Goal: Task Accomplishment & Management: Complete application form

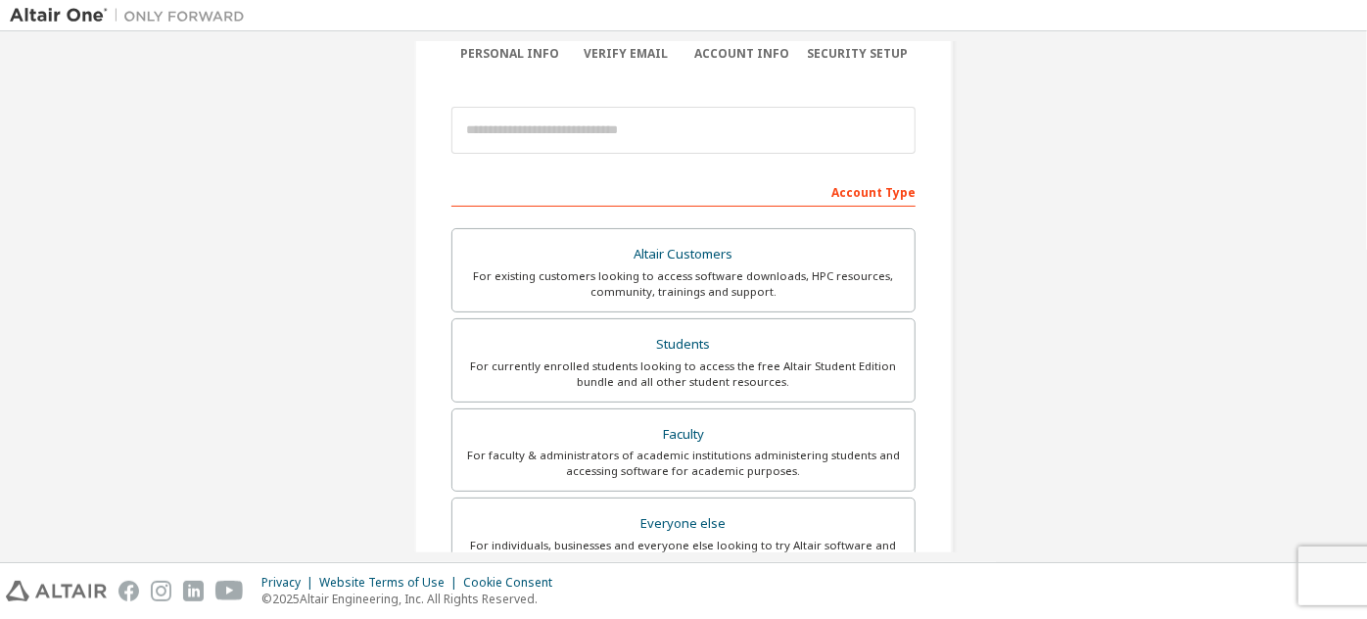
scroll to position [266, 0]
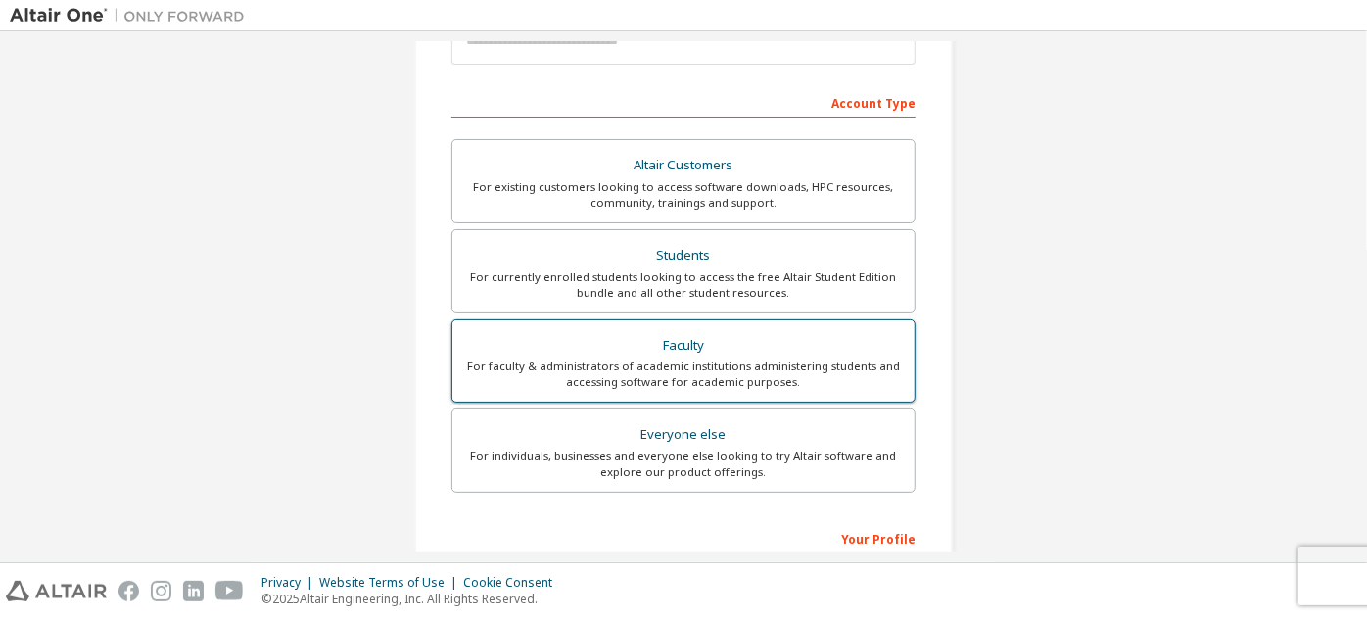
click at [673, 341] on div "Faculty" at bounding box center [683, 345] width 439 height 27
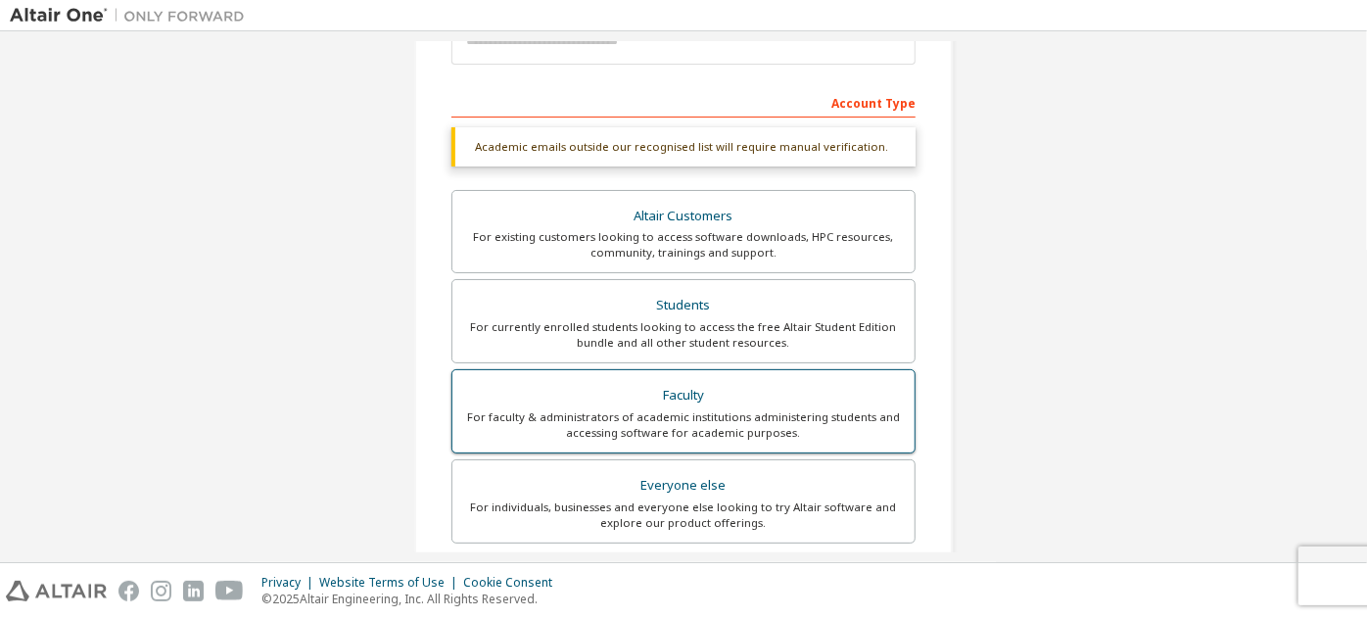
click at [684, 394] on div "Faculty" at bounding box center [683, 395] width 439 height 27
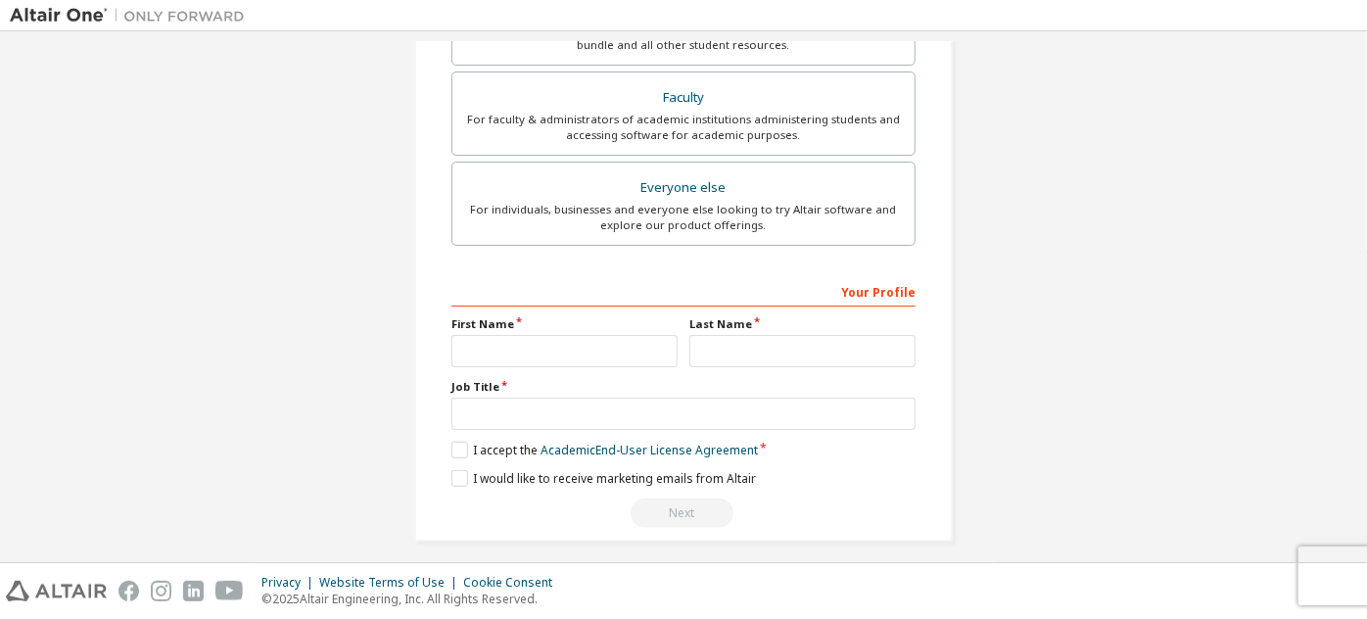
scroll to position [571, 0]
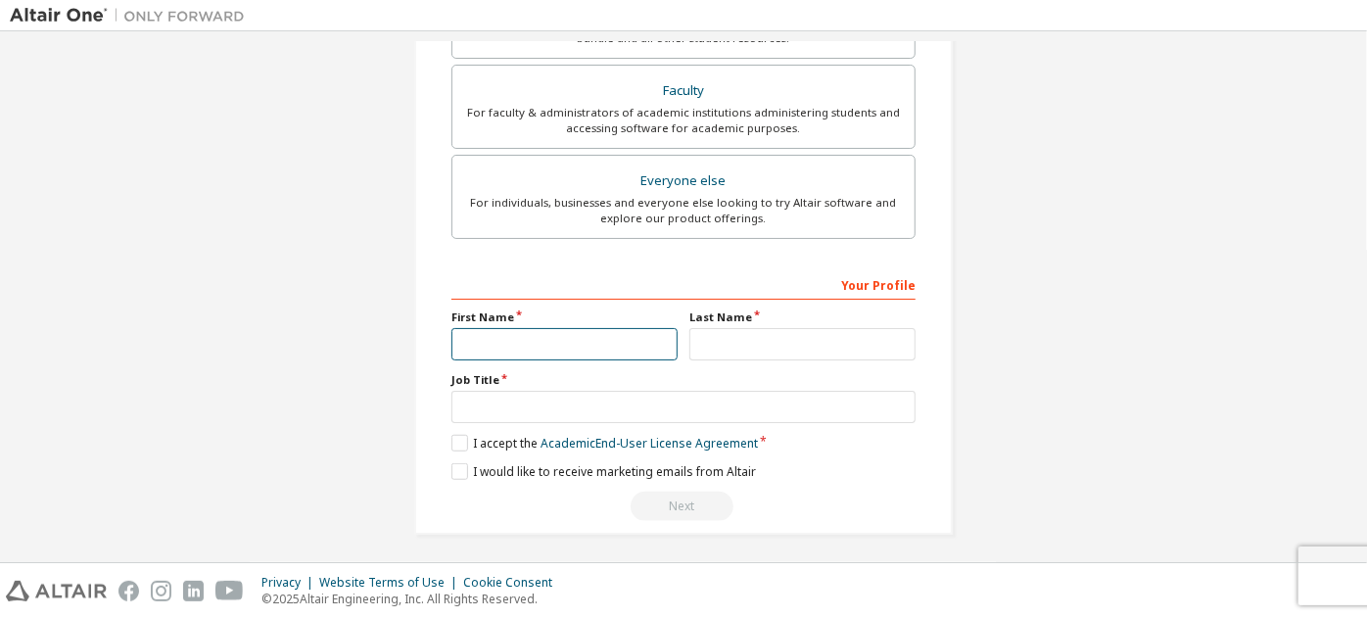
click at [491, 338] on input "text" at bounding box center [564, 344] width 226 height 32
type input "******"
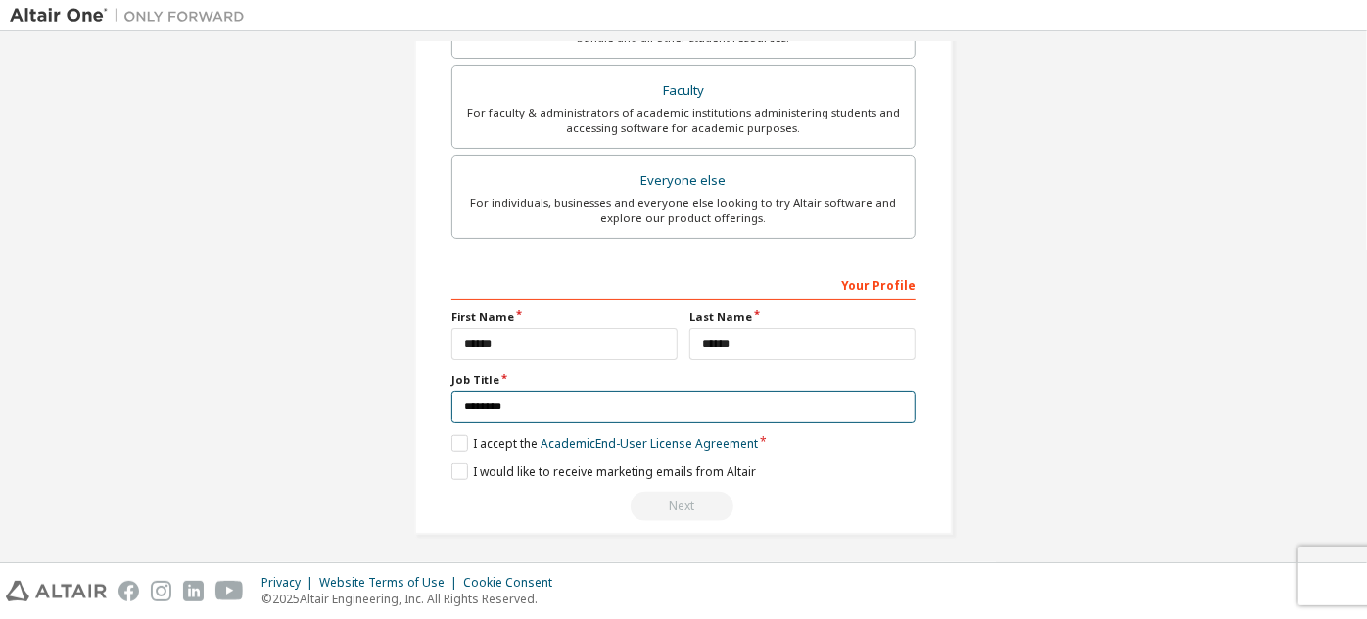
type input "********"
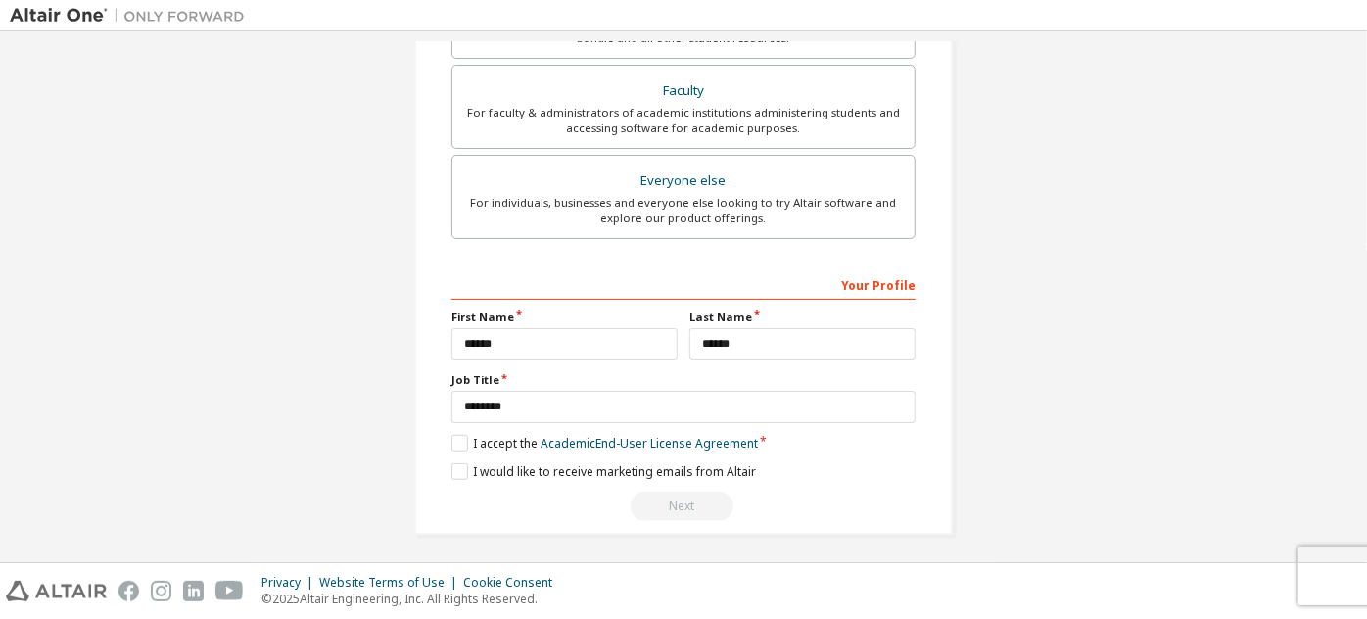
click at [856, 474] on div "I would like to receive marketing emails from Altair" at bounding box center [683, 471] width 464 height 17
click at [451, 437] on label "I accept the Academic End-User License Agreement" at bounding box center [604, 443] width 307 height 17
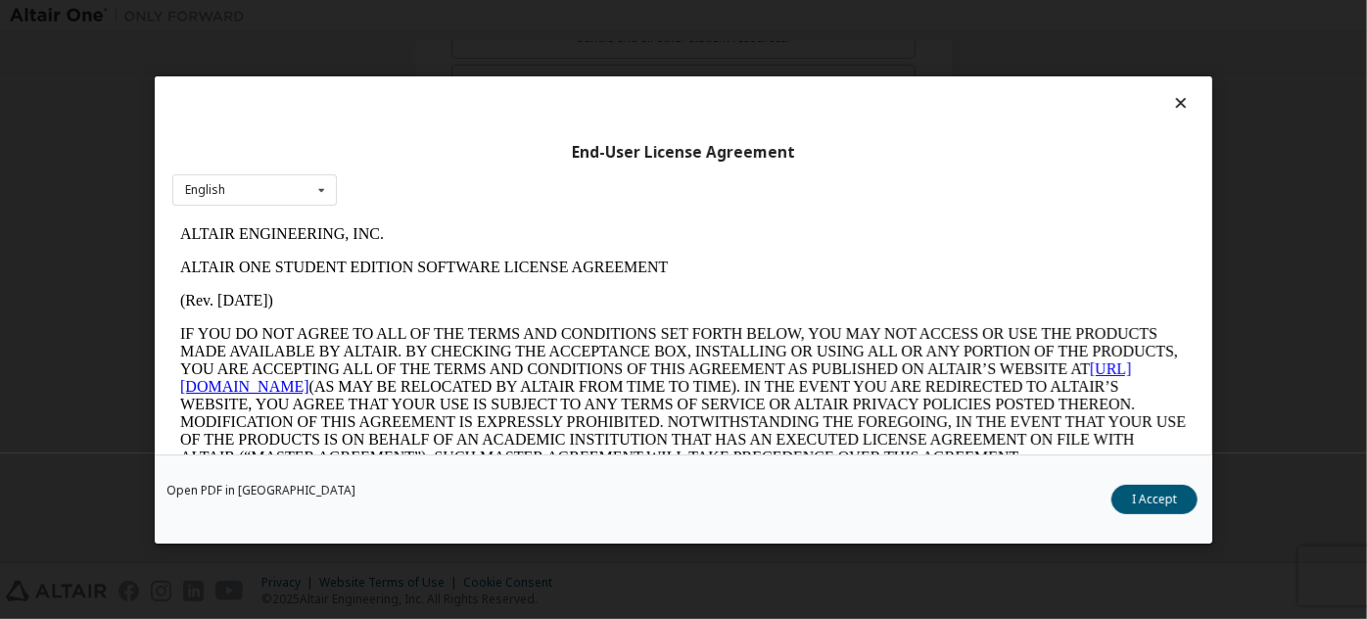
scroll to position [0, 0]
click at [1177, 497] on button "I Accept" at bounding box center [1154, 498] width 86 height 29
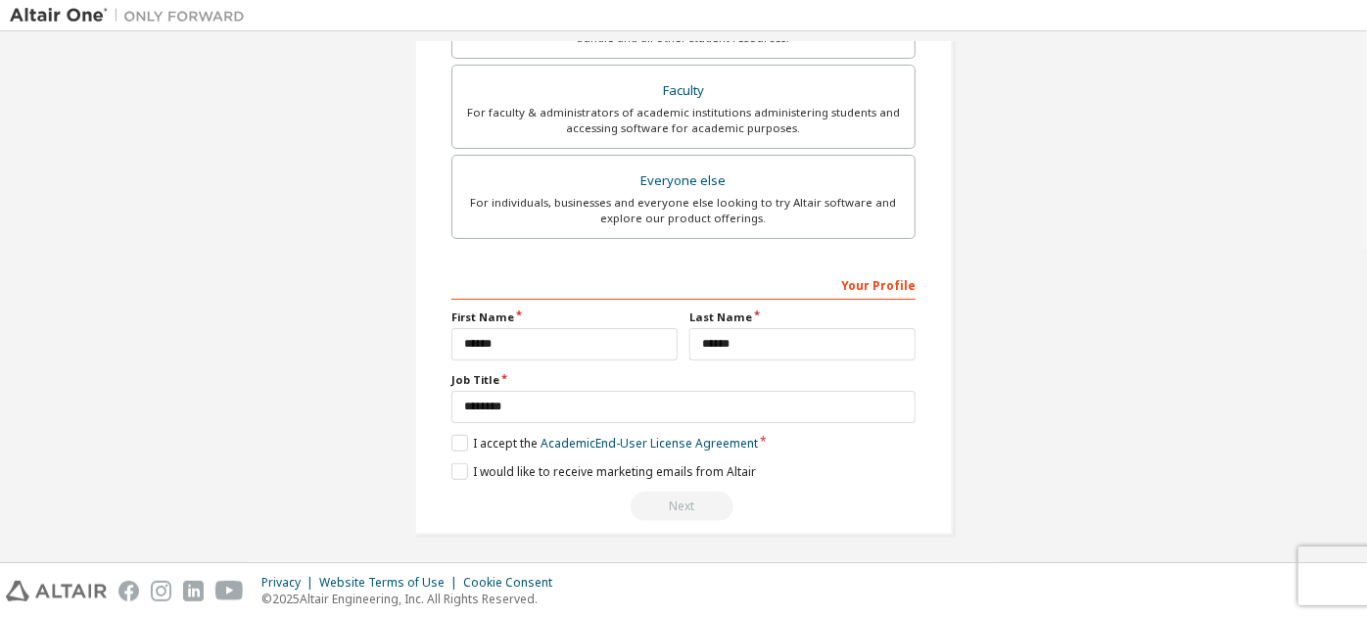
click at [690, 507] on div "Next" at bounding box center [683, 506] width 464 height 29
click at [775, 479] on div "**********" at bounding box center [683, 395] width 464 height 254
click at [684, 499] on div "Next" at bounding box center [683, 506] width 464 height 29
click at [451, 473] on label "I would like to receive marketing emails from Altair" at bounding box center [603, 471] width 305 height 17
click at [688, 505] on div "Next" at bounding box center [683, 506] width 464 height 29
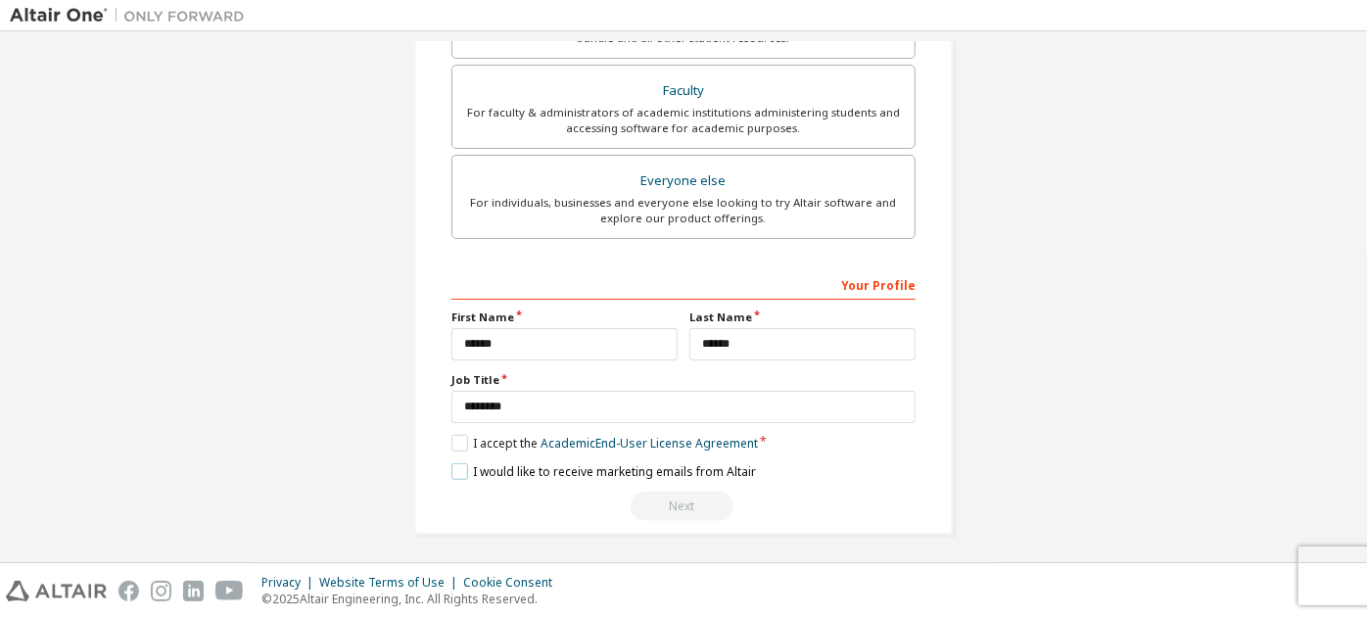
click at [451, 464] on label "I would like to receive marketing emails from Altair" at bounding box center [603, 471] width 305 height 17
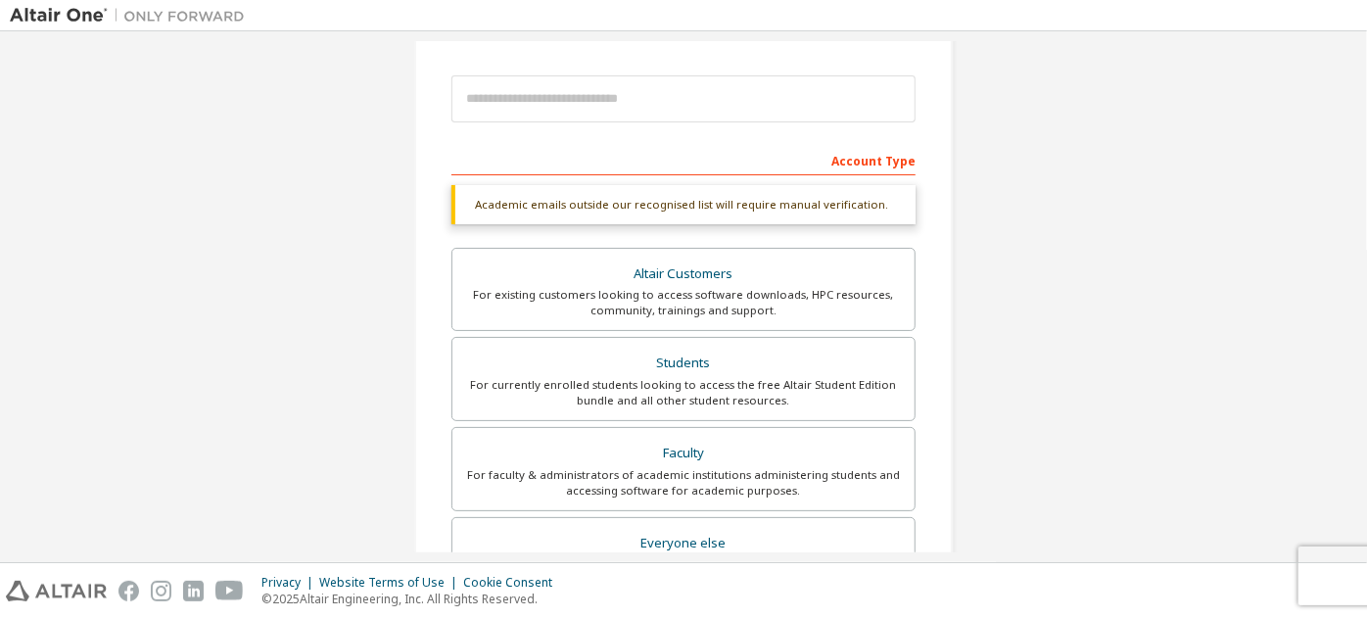
scroll to position [125, 0]
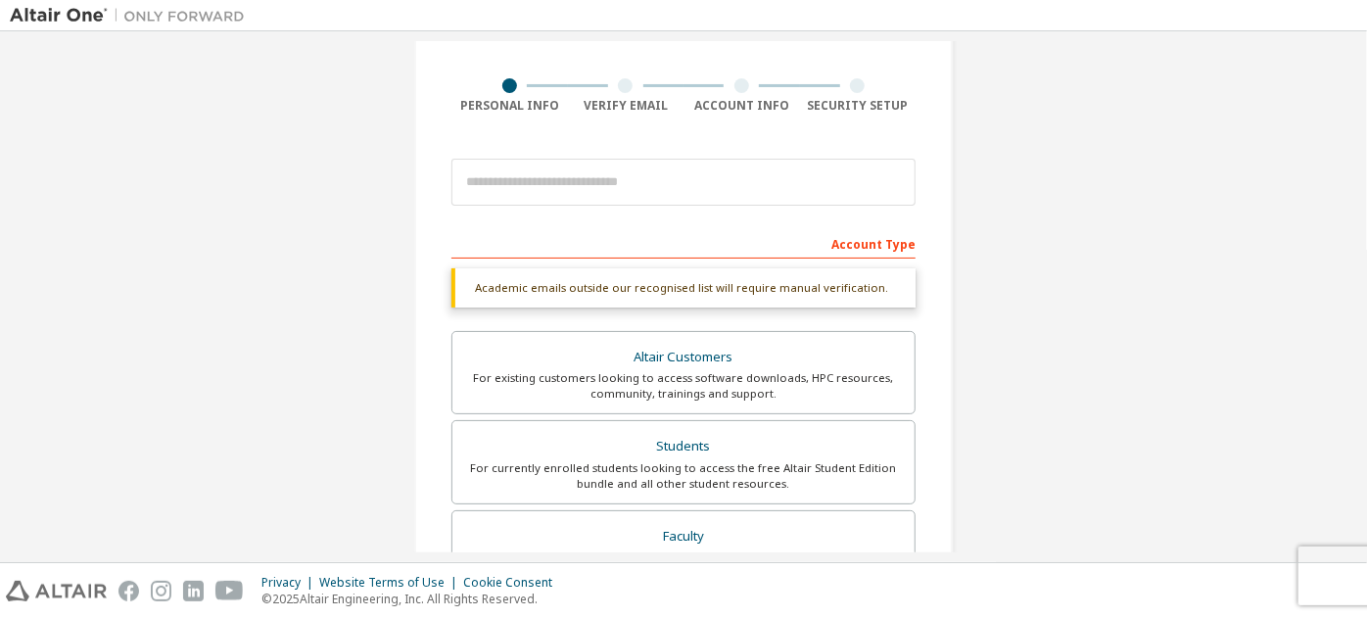
click at [522, 242] on div "Account Type" at bounding box center [683, 242] width 464 height 31
click at [505, 289] on div "Academic emails outside our recognised list will require manual verification." at bounding box center [683, 287] width 464 height 39
click at [517, 183] on input "email" at bounding box center [683, 182] width 464 height 47
type input "**********"
click at [1073, 268] on div "**********" at bounding box center [683, 460] width 1347 height 1088
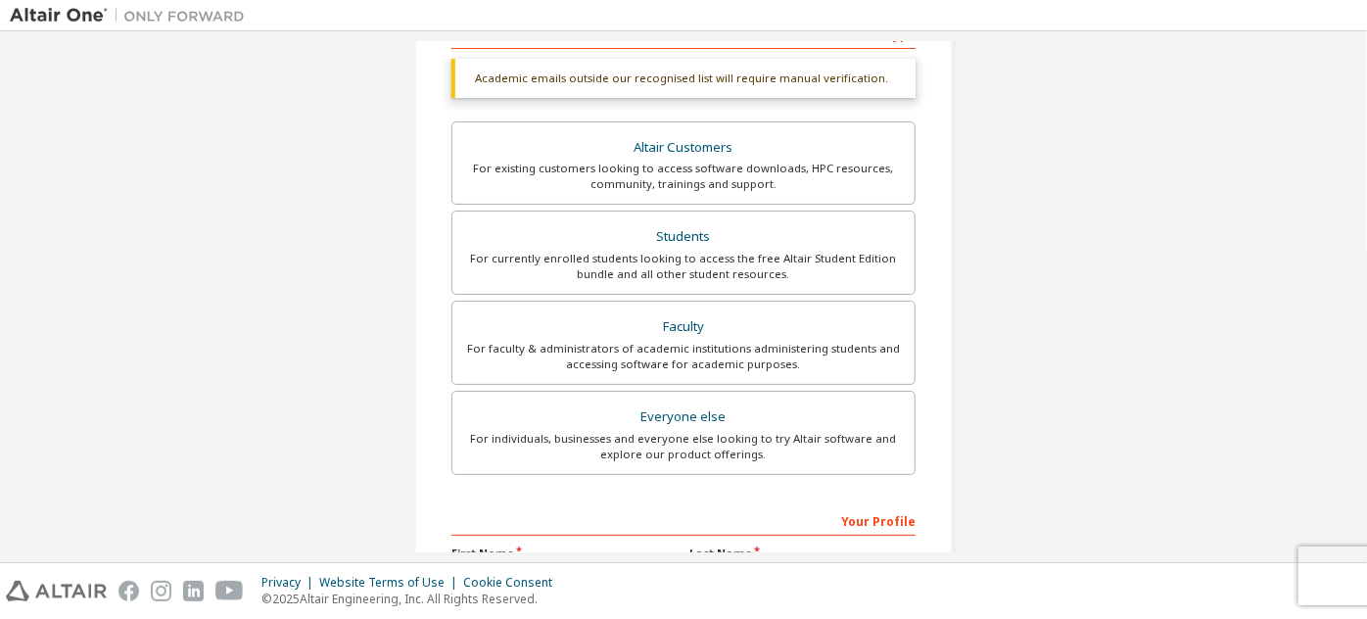
scroll to position [571, 0]
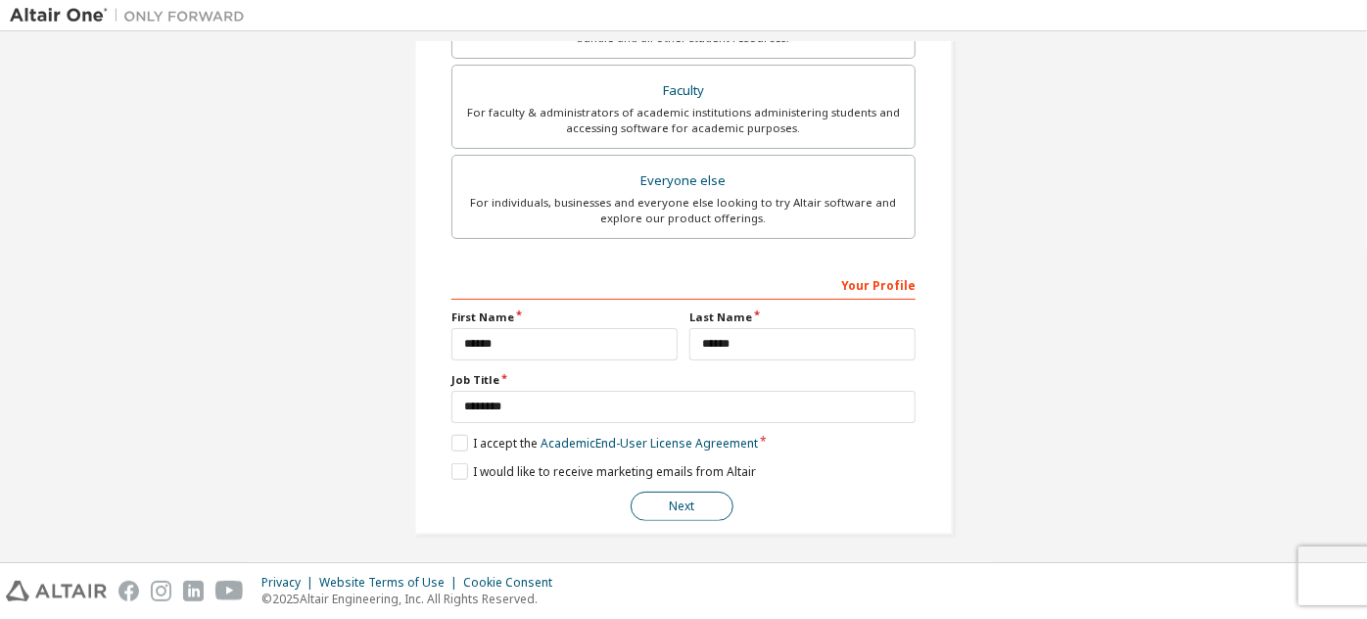
click at [699, 503] on button "Next" at bounding box center [682, 506] width 103 height 29
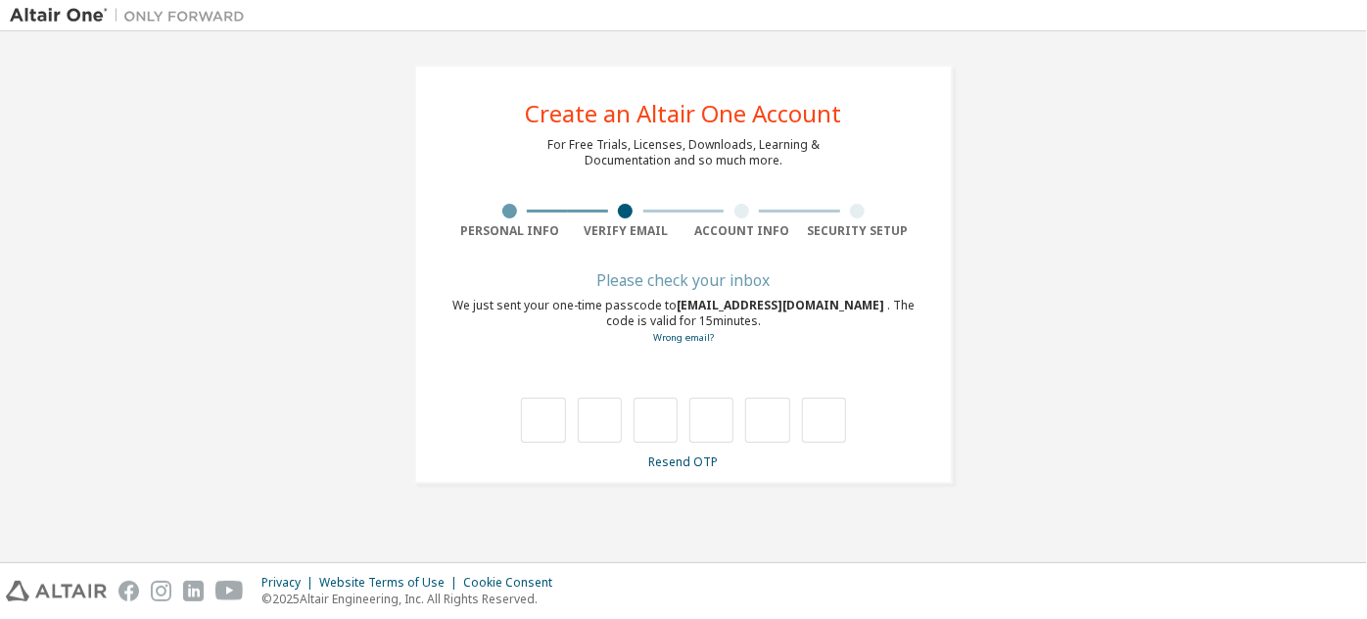
scroll to position [0, 0]
type input "*"
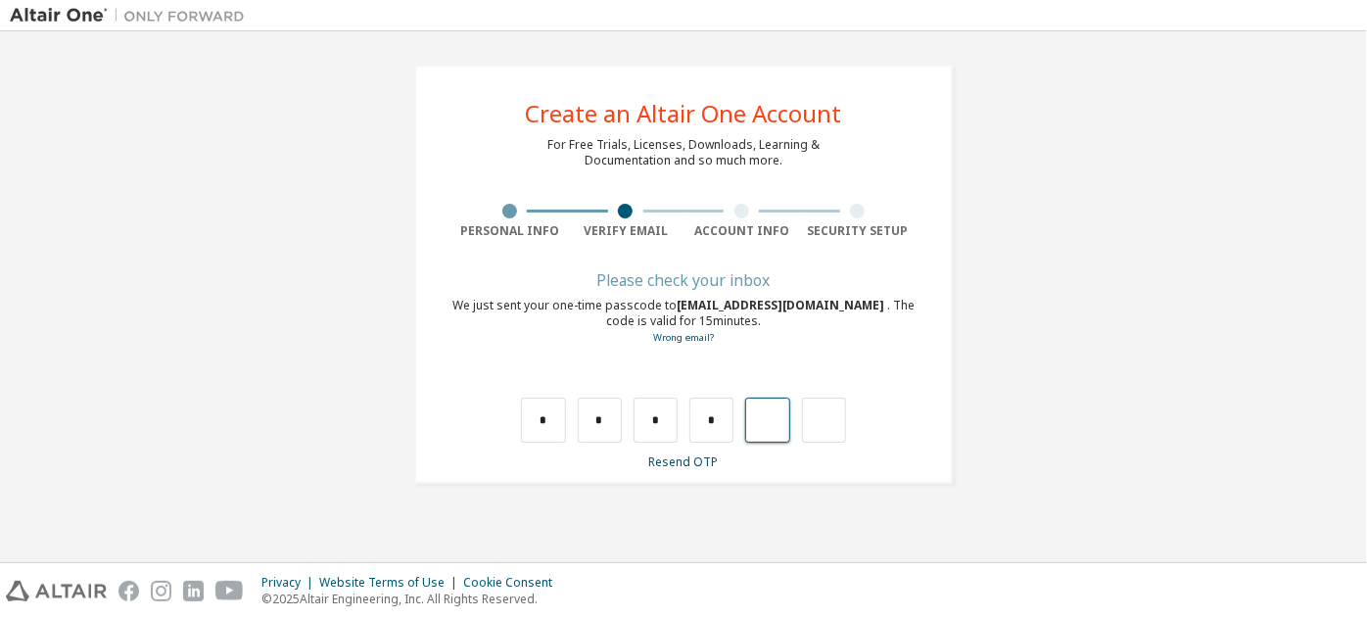
type input "*"
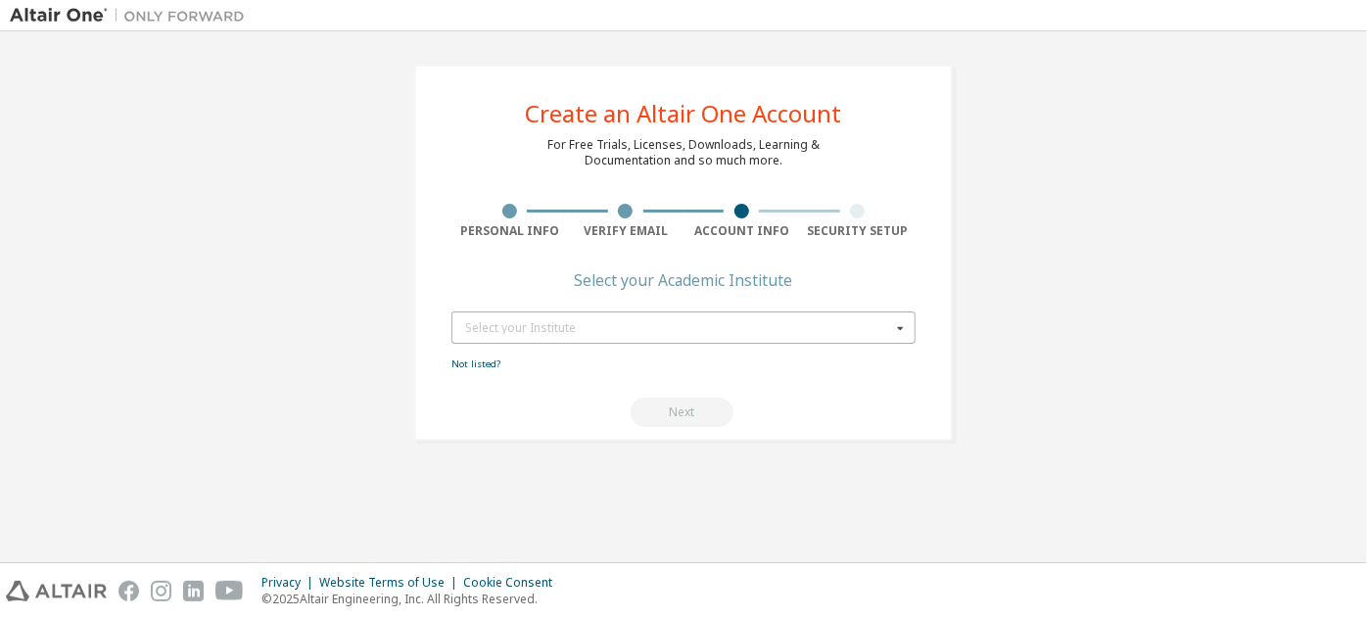
click at [603, 329] on div "Select your Institute" at bounding box center [678, 328] width 426 height 12
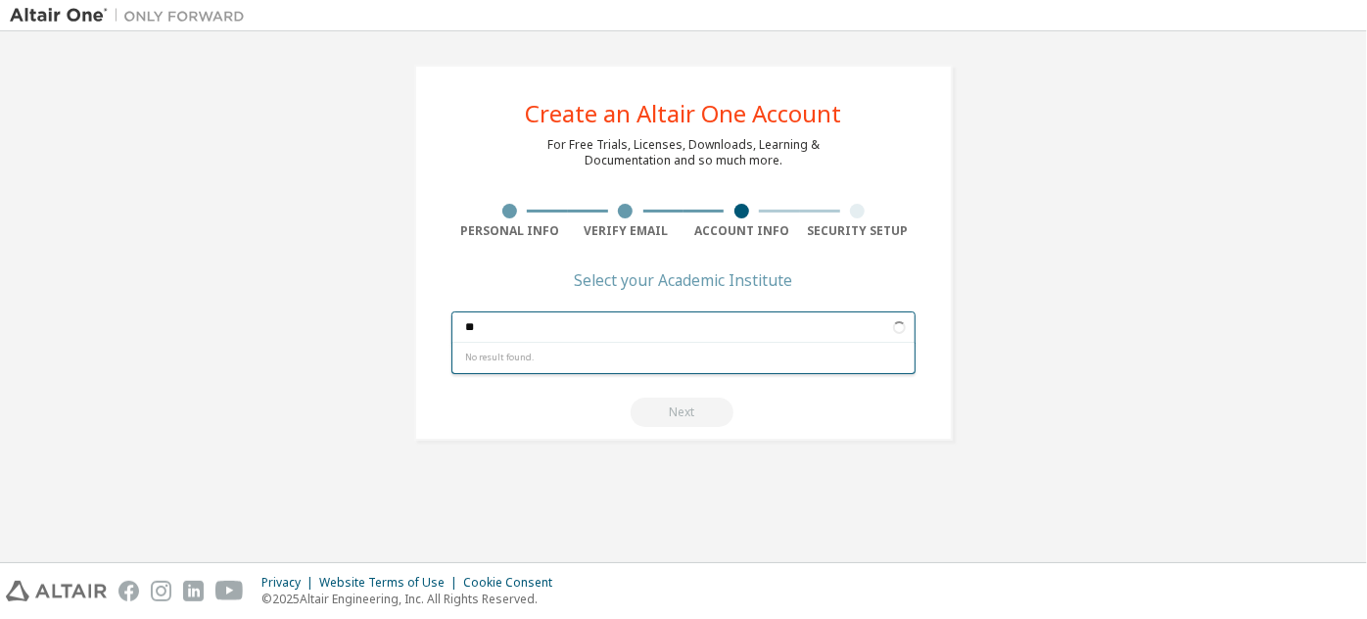
type input "*"
type input "**********"
click at [587, 357] on span "[GEOGRAPHIC_DATA]" at bounding box center [684, 360] width 436 height 12
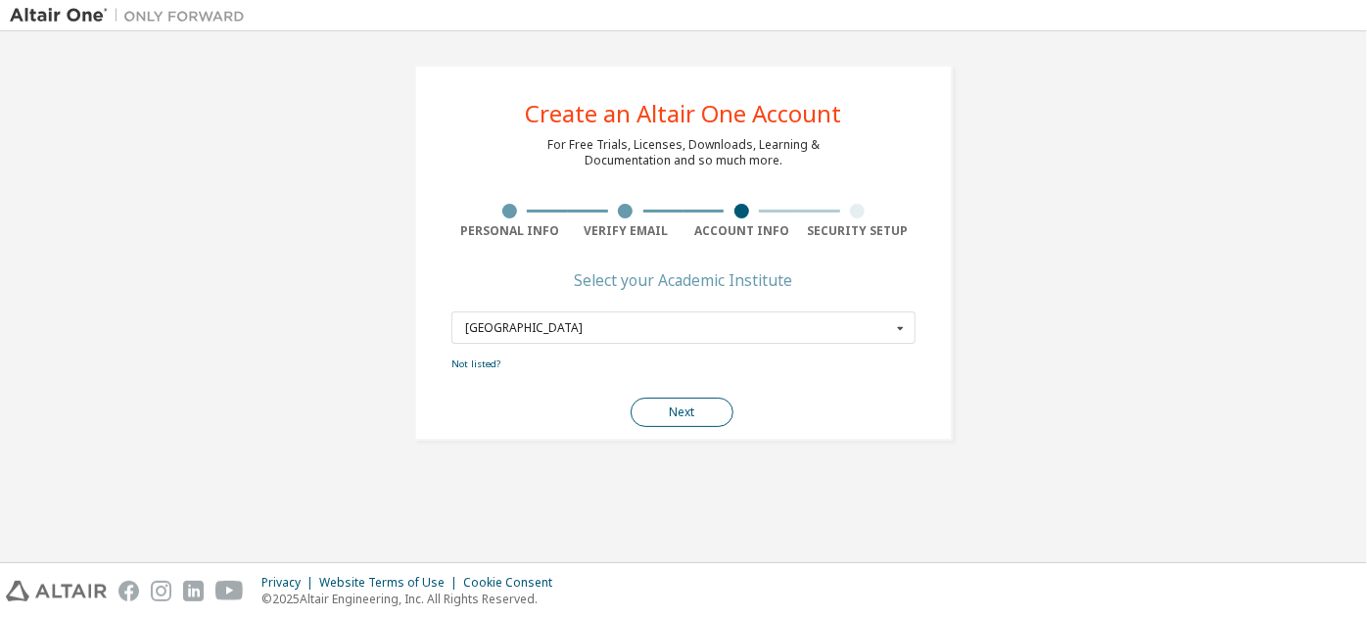
click at [673, 417] on button "Next" at bounding box center [682, 412] width 103 height 29
